Goal: Task Accomplishment & Management: Use online tool/utility

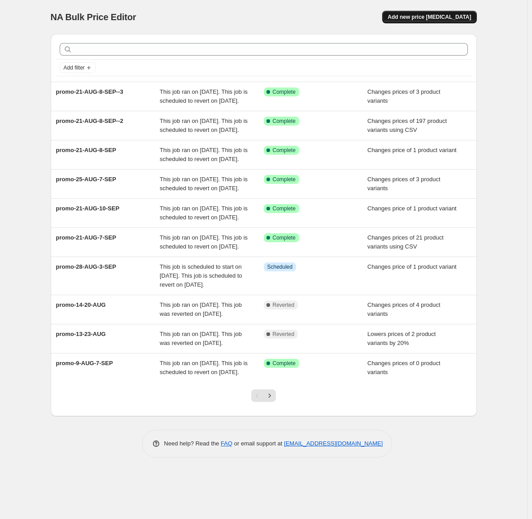
click at [466, 17] on span "Add new price [MEDICAL_DATA]" at bounding box center [428, 16] width 83 height 7
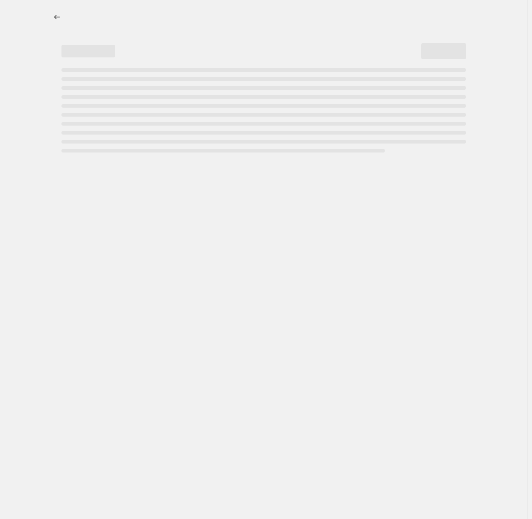
select select "percentage"
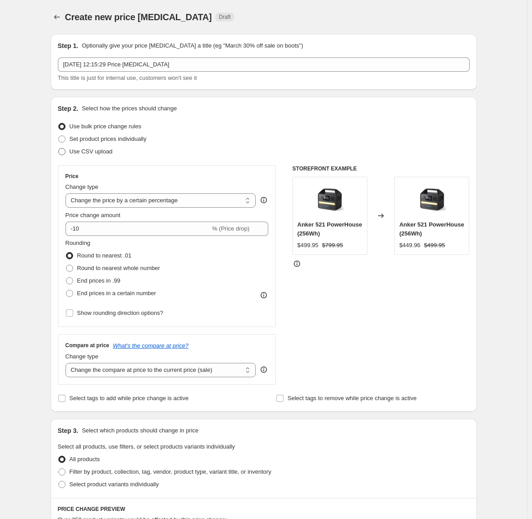
click at [99, 154] on span "Use CSV upload" at bounding box center [91, 151] width 43 height 7
click at [59, 148] on input "Use CSV upload" at bounding box center [58, 148] width 0 height 0
radio input "true"
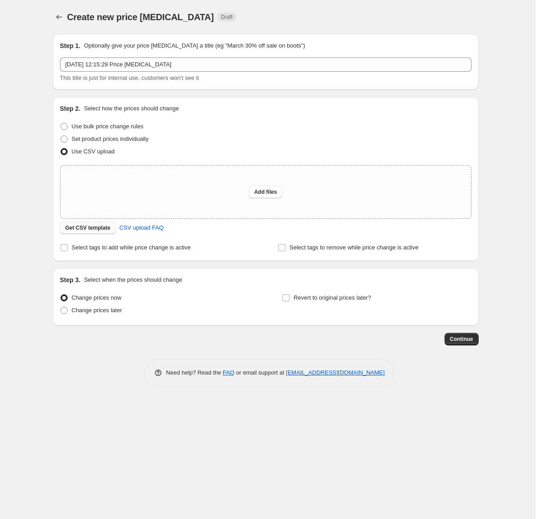
click at [94, 230] on span "Get CSV template" at bounding box center [87, 227] width 45 height 7
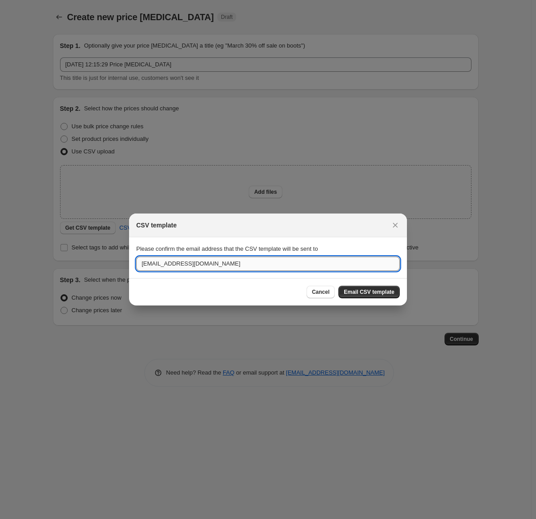
click at [217, 266] on input "[EMAIL_ADDRESS][DOMAIN_NAME]" at bounding box center [268, 263] width 264 height 14
type input "[PERSON_NAME][EMAIL_ADDRESS][DOMAIN_NAME]"
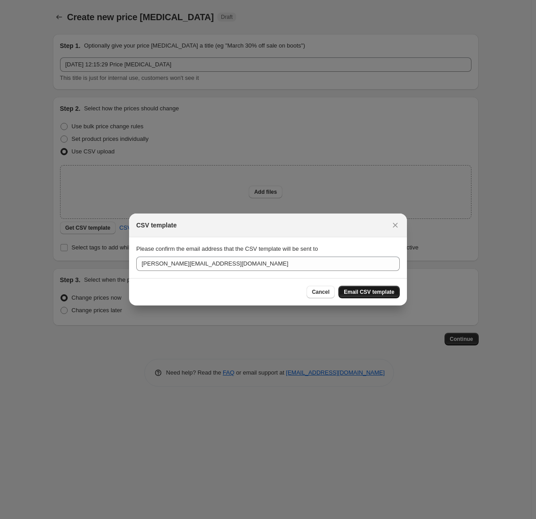
click at [355, 291] on span "Email CSV template" at bounding box center [369, 291] width 51 height 7
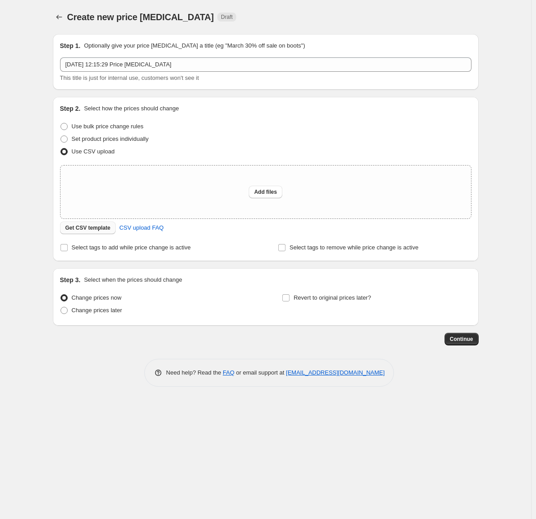
click at [85, 229] on span "Get CSV template" at bounding box center [87, 227] width 45 height 7
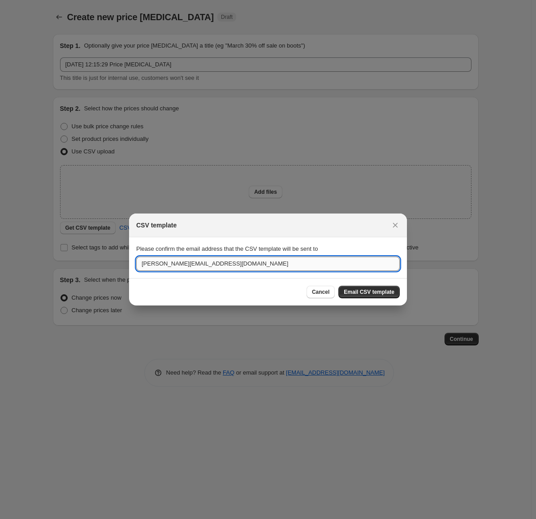
click at [254, 262] on input "[PERSON_NAME][EMAIL_ADDRESS][DOMAIN_NAME]" at bounding box center [268, 263] width 264 height 14
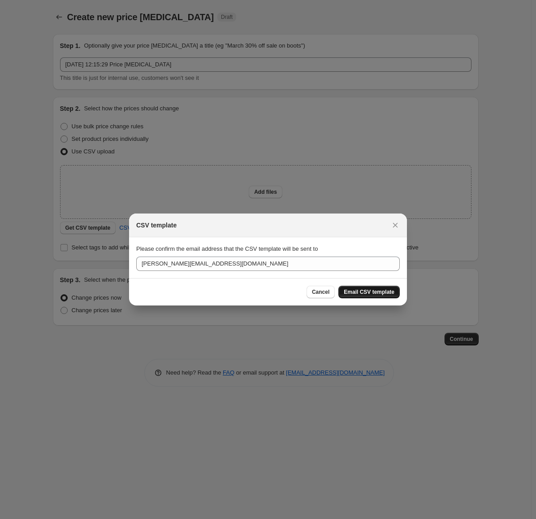
click at [359, 290] on span "Email CSV template" at bounding box center [369, 291] width 51 height 7
